Goal: Transaction & Acquisition: Download file/media

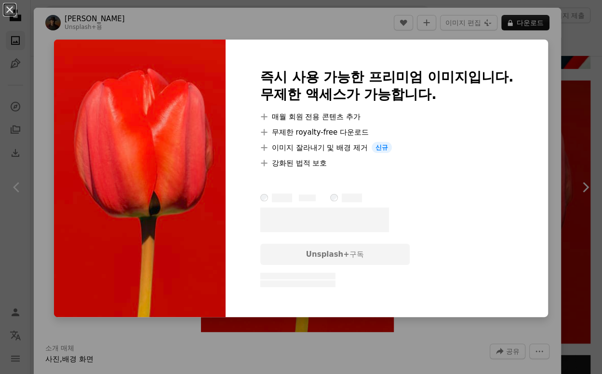
scroll to position [1841, 0]
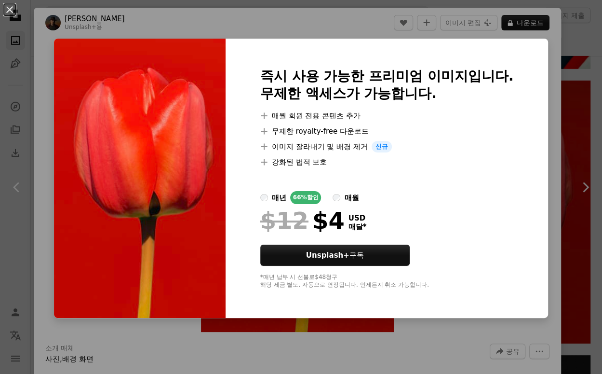
drag, startPoint x: 589, startPoint y: 36, endPoint x: 593, endPoint y: 29, distance: 7.4
click at [593, 29] on div "An X shape 즉시 사용 가능한 프리미엄 이미지입니다. 무제한 액세스가 가능합니다. A plus sign 매월 회원 전용 콘텐츠 추가 A…" at bounding box center [301, 187] width 602 height 374
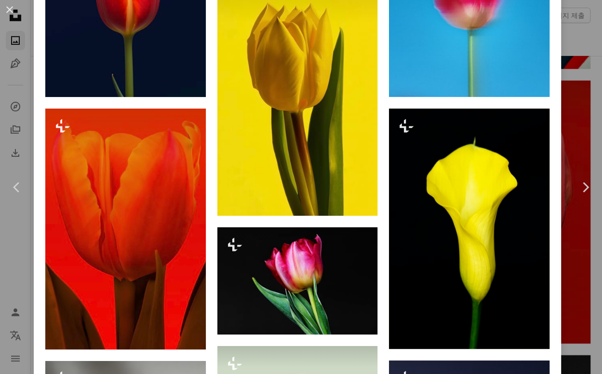
scroll to position [853, 0]
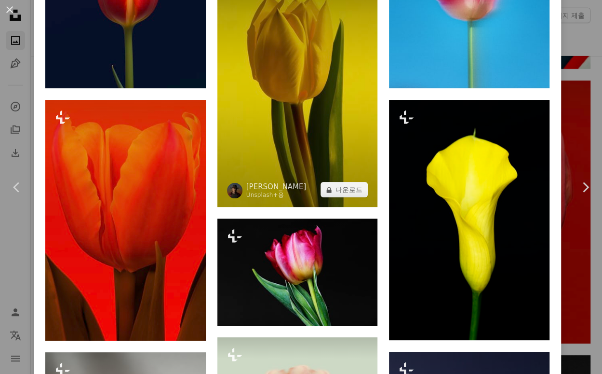
click at [312, 121] on img at bounding box center [297, 86] width 161 height 241
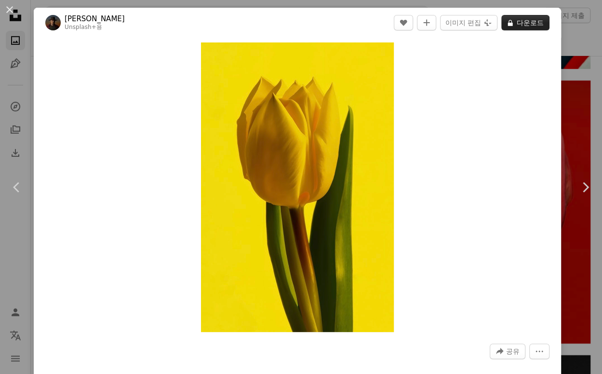
click at [523, 18] on button "A lock 다운로드" at bounding box center [525, 22] width 48 height 15
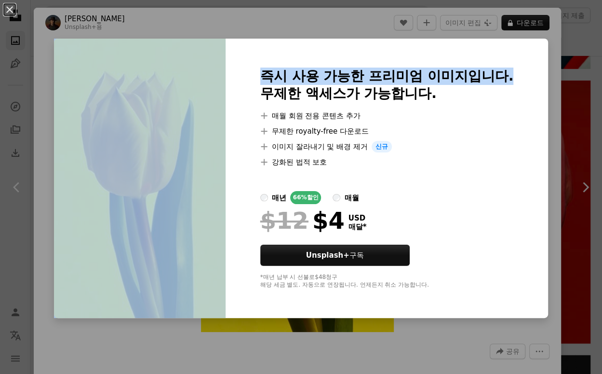
drag, startPoint x: 590, startPoint y: 45, endPoint x: 600, endPoint y: 14, distance: 32.5
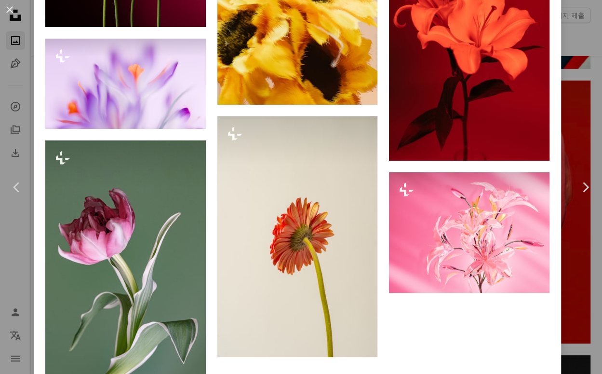
scroll to position [3060, 0]
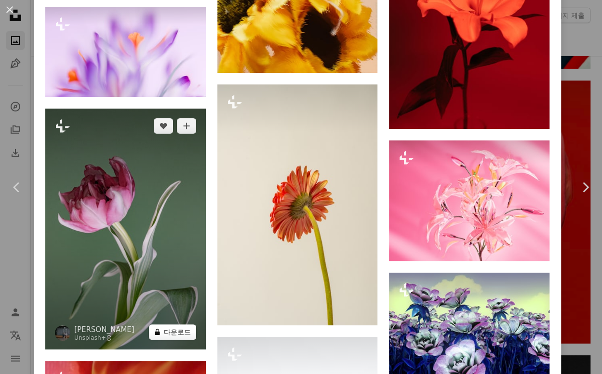
click at [177, 324] on button "A lock 다운로드" at bounding box center [172, 331] width 47 height 15
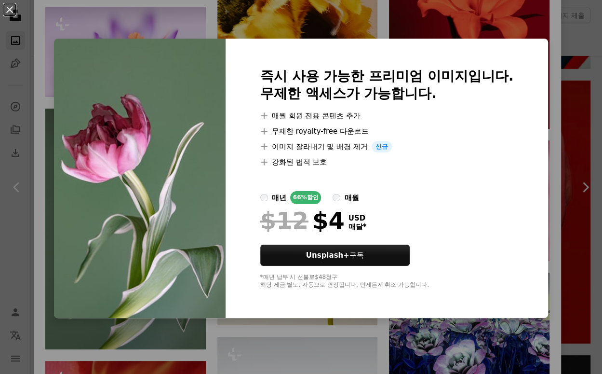
click at [530, 78] on div "즉시 사용 가능한 프리미엄 이미지입니다. 무제한 액세스가 가능합니다. A plus sign 매월 회원 전용 콘텐츠 추가 A plus sign …" at bounding box center [387, 178] width 323 height 279
drag, startPoint x: 591, startPoint y: 236, endPoint x: 579, endPoint y: 285, distance: 50.1
click at [580, 283] on div "An X shape 즉시 사용 가능한 프리미엄 이미지입니다. 무제한 액세스가 가능합니다. A plus sign 매월 회원 전용 콘텐츠 추가 A…" at bounding box center [301, 187] width 602 height 374
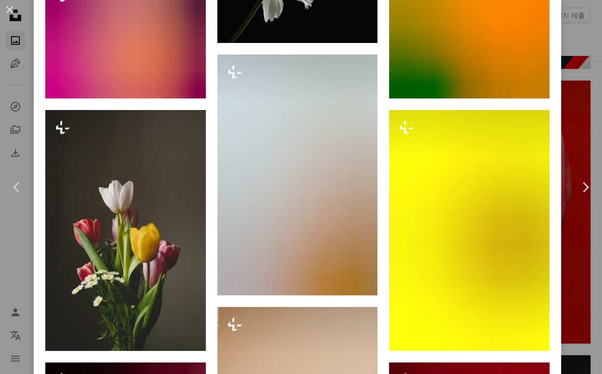
scroll to position [2580, 0]
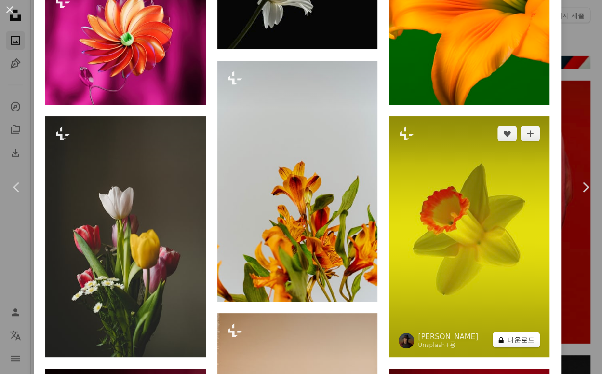
click at [498, 336] on icon "A lock" at bounding box center [501, 339] width 7 height 7
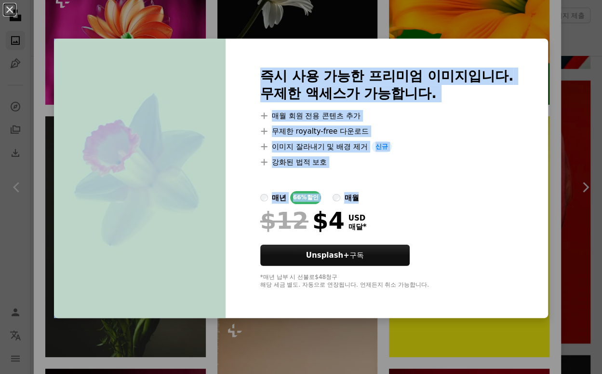
drag, startPoint x: 591, startPoint y: 207, endPoint x: 596, endPoint y: 185, distance: 22.3
